Goal: Task Accomplishment & Management: Use online tool/utility

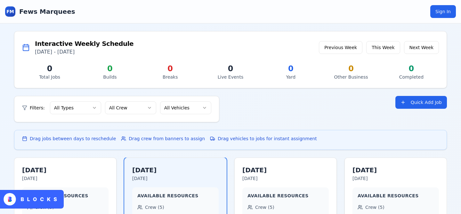
click at [273, 112] on div "Filters: All Types All Crew All Vehicles Quick Add Job" at bounding box center [230, 109] width 433 height 26
click at [411, 96] on button "Quick Add Job" at bounding box center [421, 102] width 52 height 13
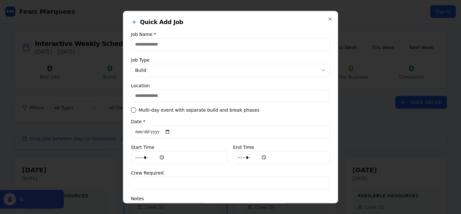
click at [328, 21] on h2 "Quick Add Job" at bounding box center [230, 22] width 199 height 6
click at [330, 20] on icon "button" at bounding box center [330, 18] width 5 height 5
